Goal: Transaction & Acquisition: Purchase product/service

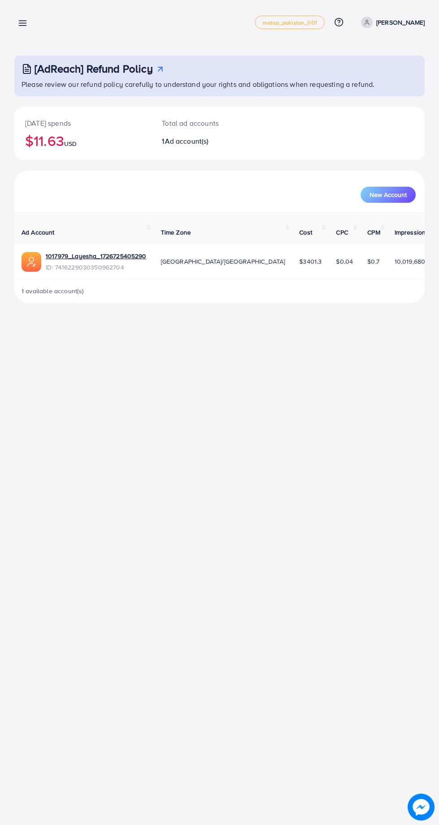
click at [0, 28] on div "[AdReach] Refund Policy Please review our refund policy carefully to understand…" at bounding box center [219, 159] width 439 height 318
click at [25, 23] on line at bounding box center [22, 23] width 7 height 0
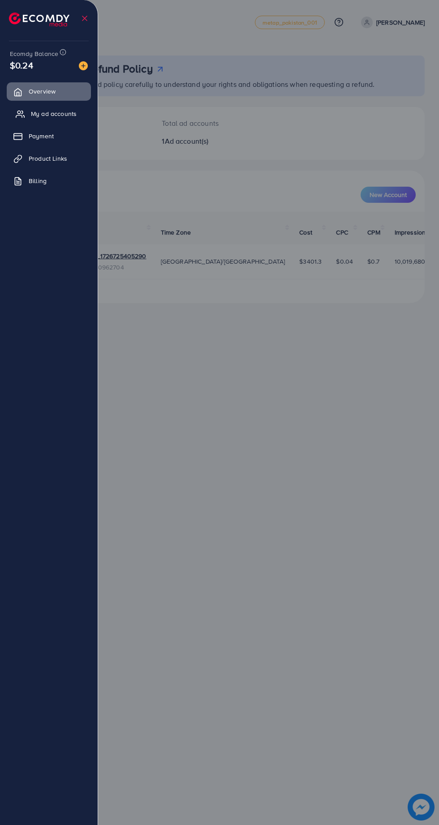
click at [68, 113] on span "My ad accounts" at bounding box center [54, 113] width 46 height 9
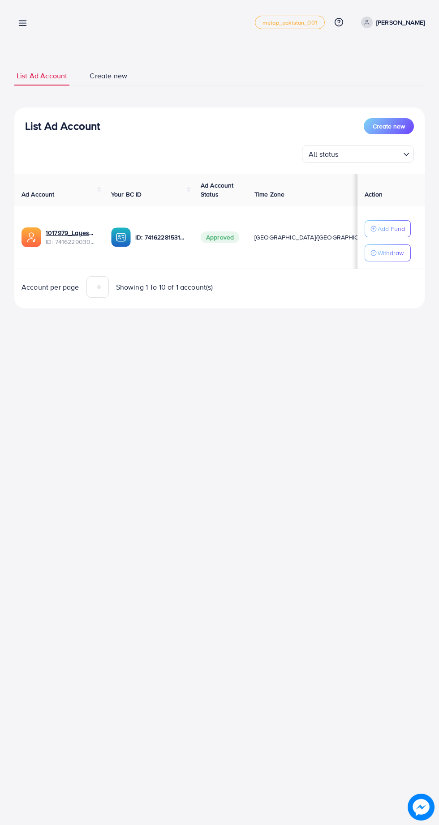
click at [22, 26] on line at bounding box center [22, 26] width 7 height 0
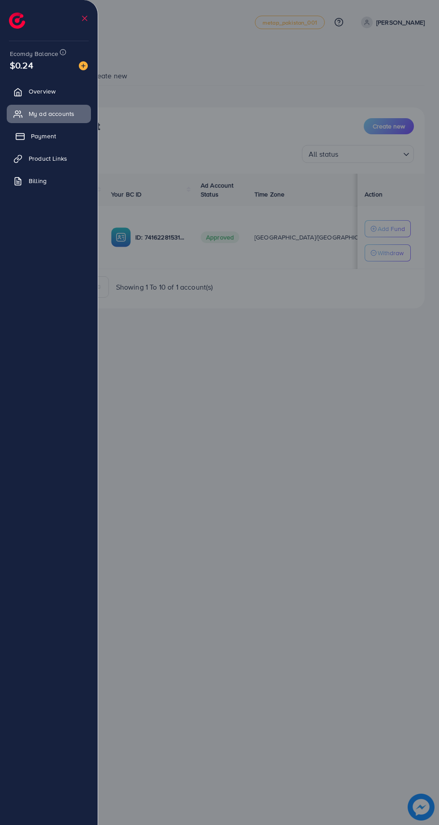
click at [62, 140] on link "Payment" at bounding box center [49, 136] width 84 height 18
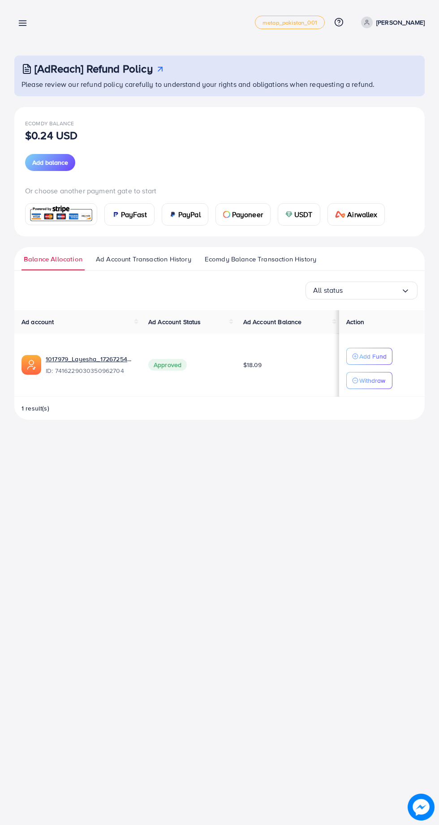
click at [135, 219] on span "PayFast" at bounding box center [134, 214] width 26 height 11
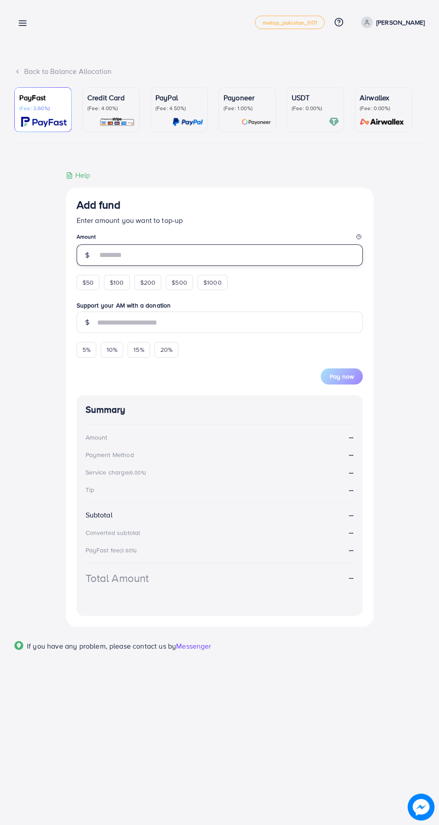
click at [139, 254] on input "number" at bounding box center [230, 255] width 266 height 21
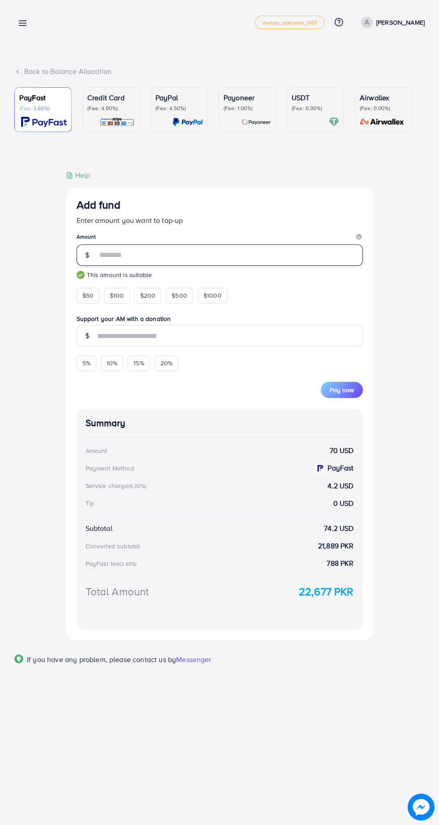
click at [153, 260] on input "**" at bounding box center [230, 255] width 266 height 21
type input "*"
click at [163, 262] on input "**" at bounding box center [230, 255] width 266 height 21
type input "*"
type input "**"
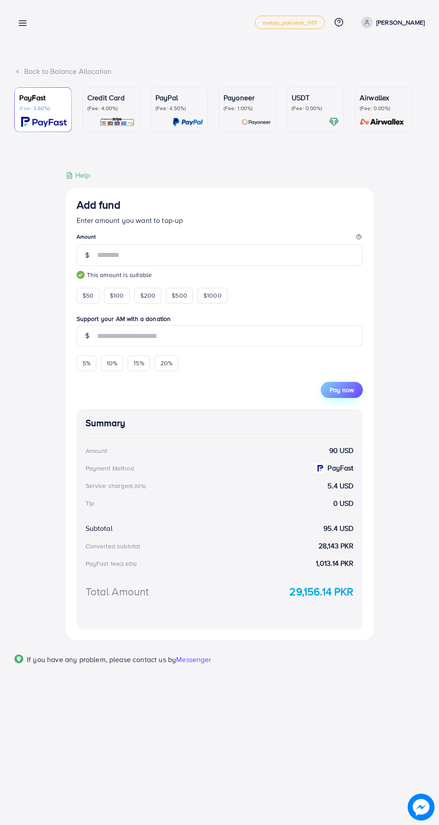
click at [347, 397] on button "Pay now" at bounding box center [342, 390] width 42 height 16
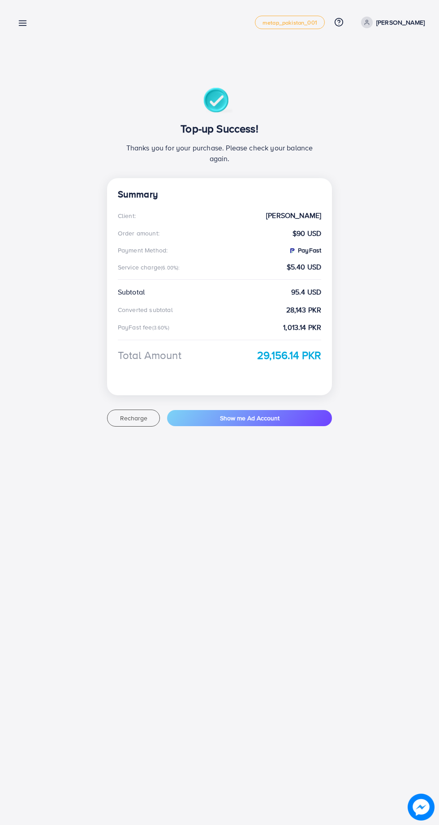
click at [19, 22] on icon at bounding box center [22, 22] width 9 height 9
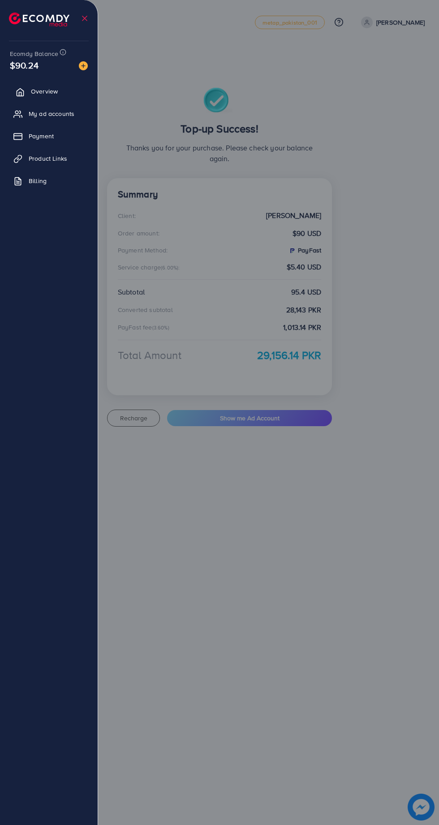
click at [22, 92] on icon at bounding box center [20, 92] width 9 height 9
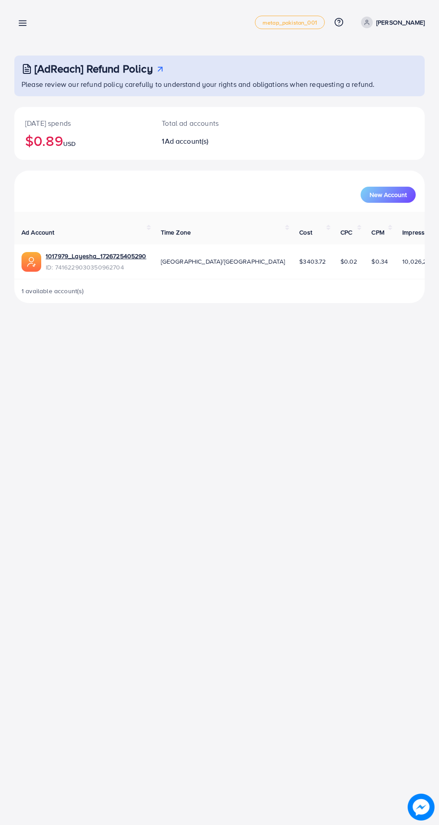
click at [23, 21] on line at bounding box center [22, 21] width 7 height 0
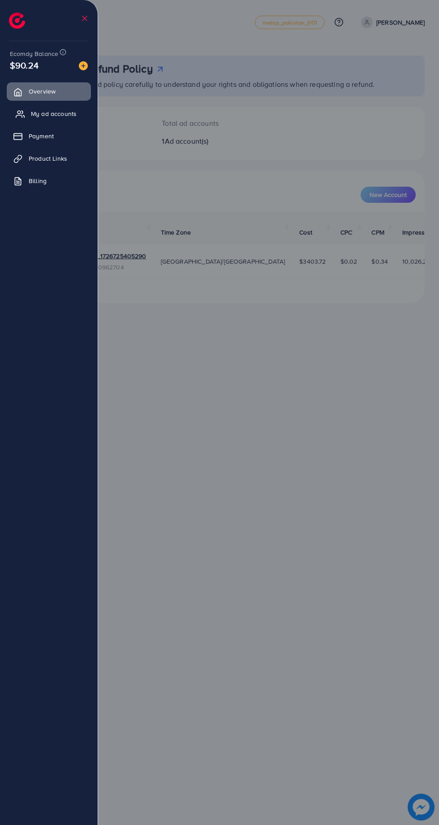
click at [26, 115] on link "My ad accounts" at bounding box center [49, 114] width 84 height 18
